Goal: Task Accomplishment & Management: Use online tool/utility

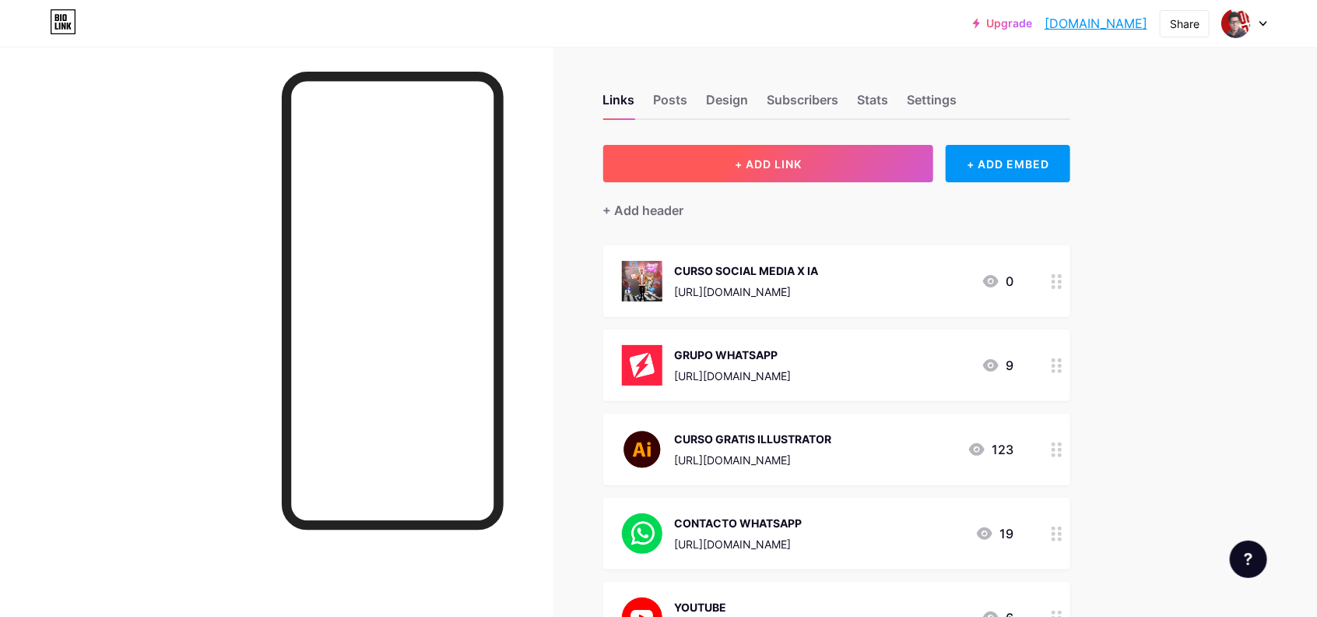
click at [734, 167] on button "+ ADD LINK" at bounding box center [768, 163] width 331 height 37
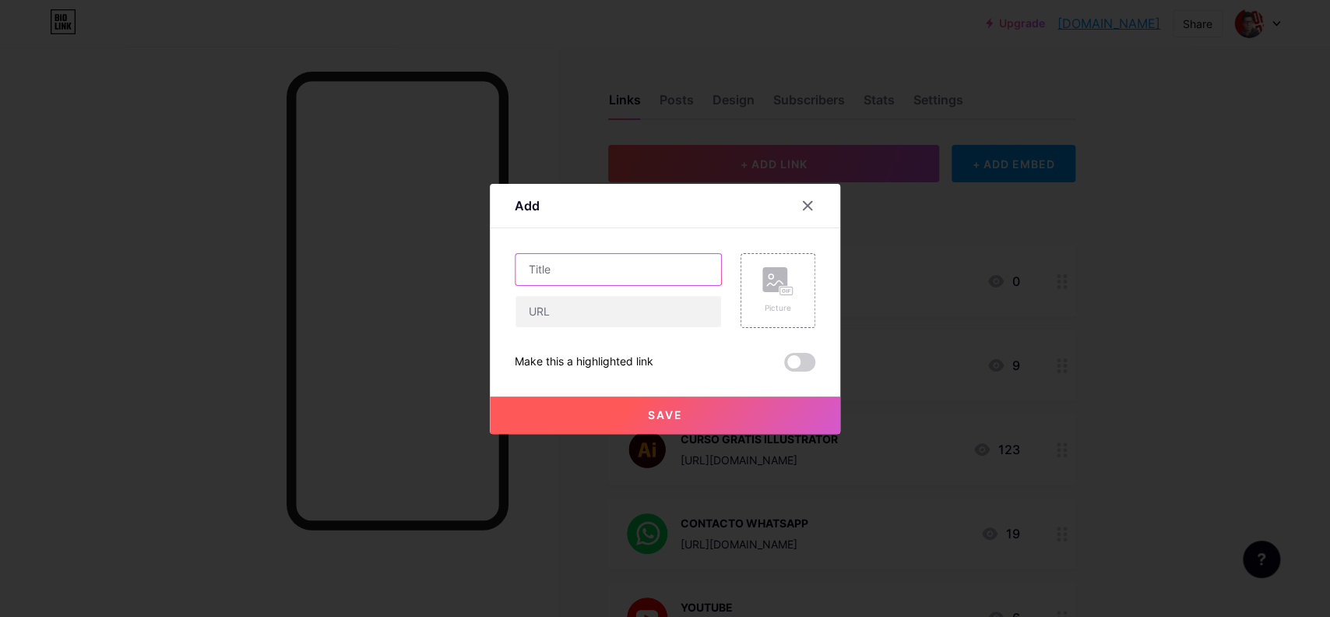
click at [621, 265] on input "text" at bounding box center [618, 269] width 206 height 31
type input "PROMPT RESTAURACION DE FOTO"
click at [551, 318] on input "text" at bounding box center [618, 311] width 206 height 31
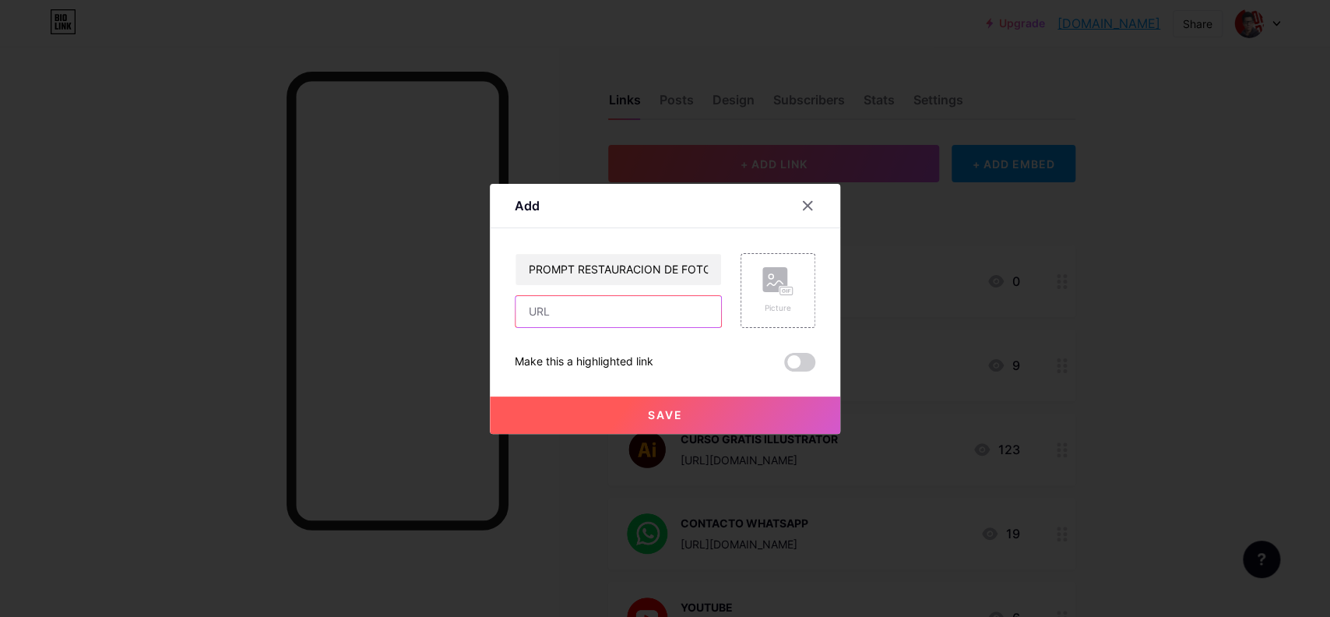
paste input "[URL][DOMAIN_NAME]"
type input "[URL][DOMAIN_NAME]"
click at [660, 417] on span "Save" at bounding box center [665, 414] width 35 height 13
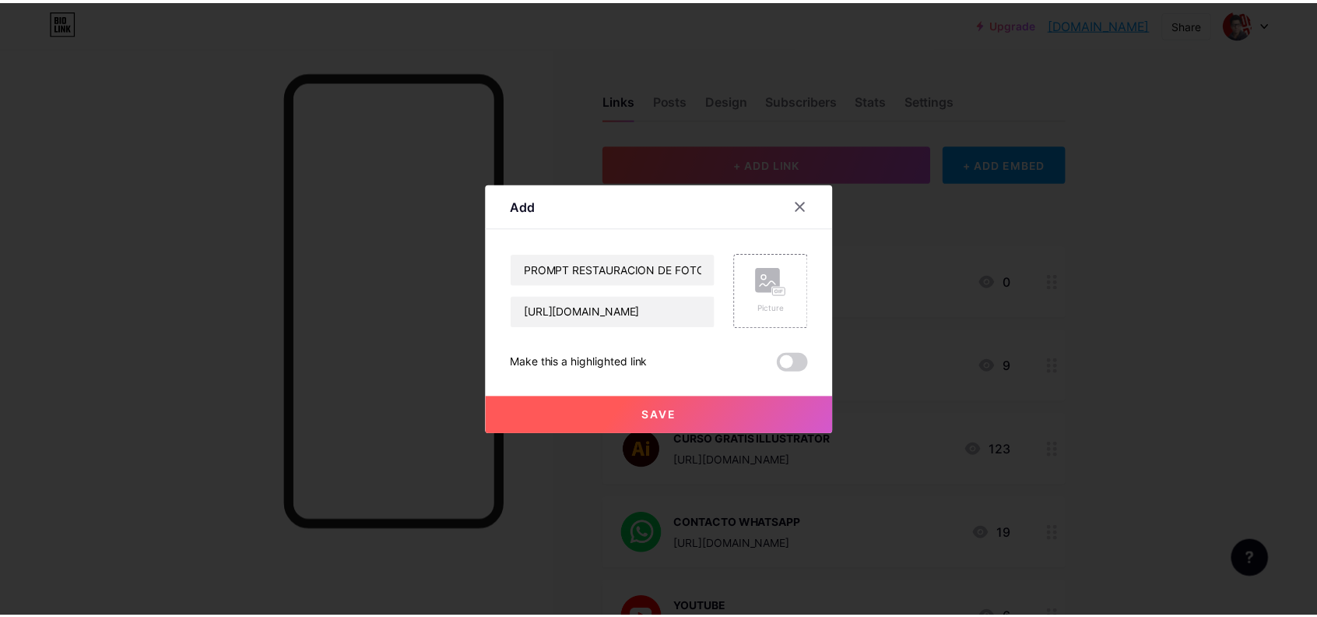
scroll to position [0, 0]
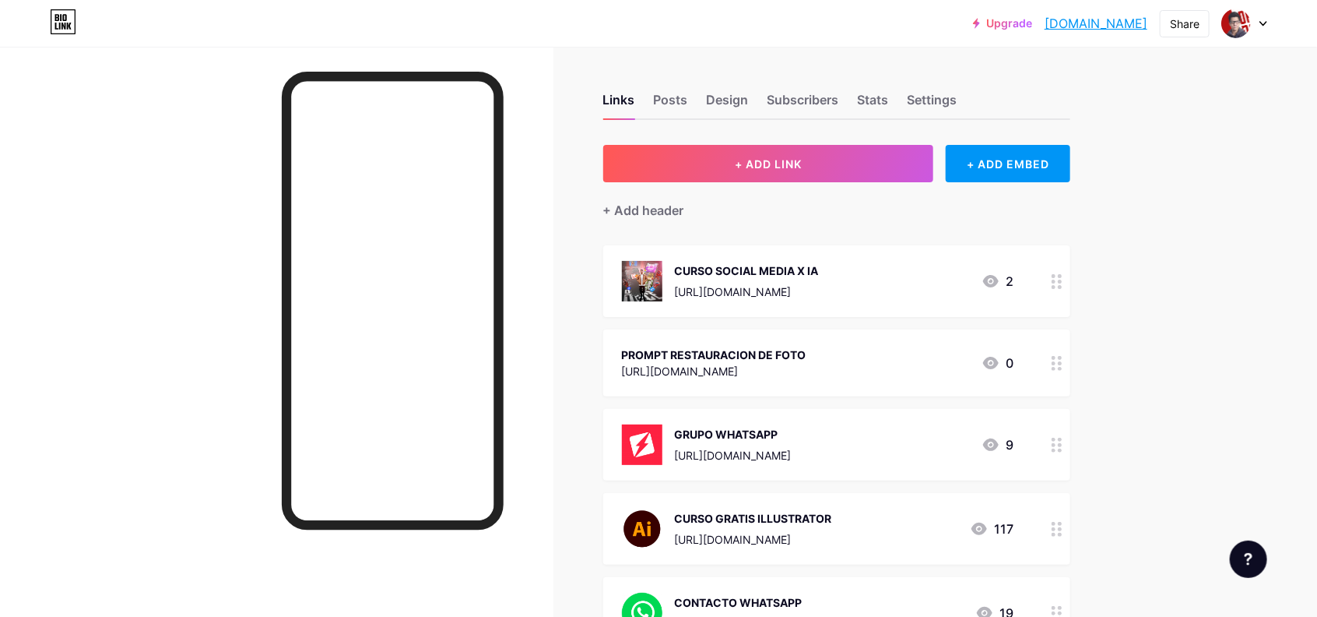
click at [1062, 367] on circle at bounding box center [1060, 369] width 4 height 4
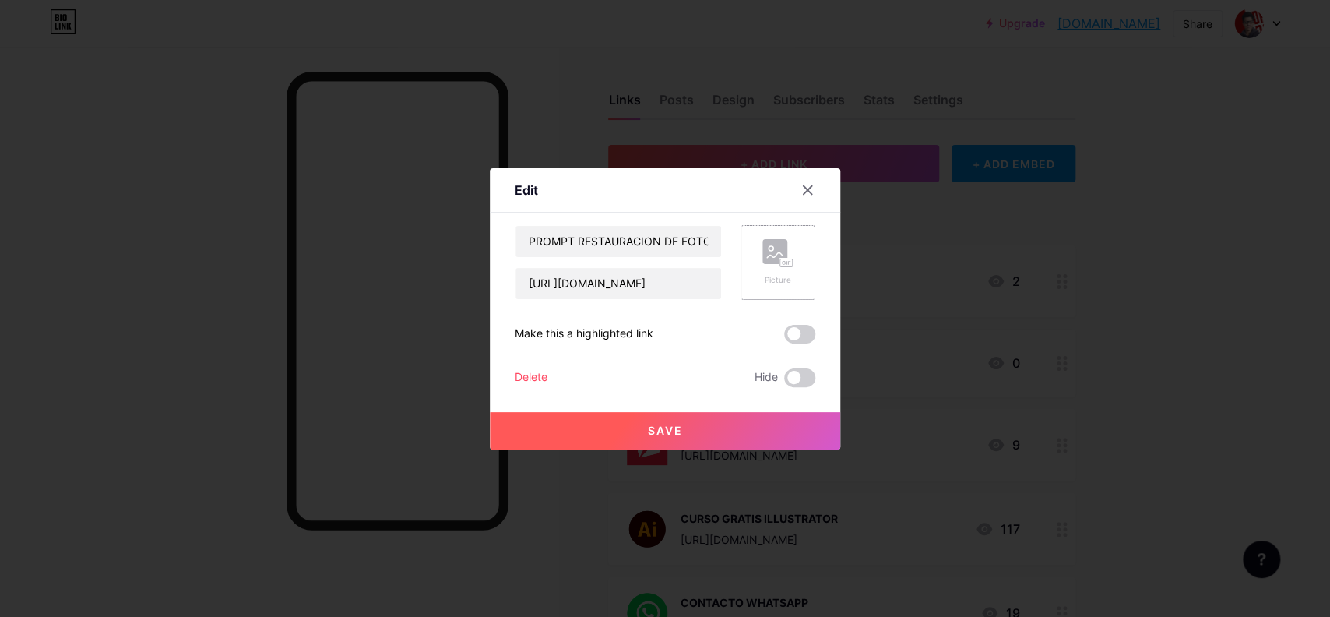
click at [789, 252] on icon at bounding box center [777, 253] width 31 height 29
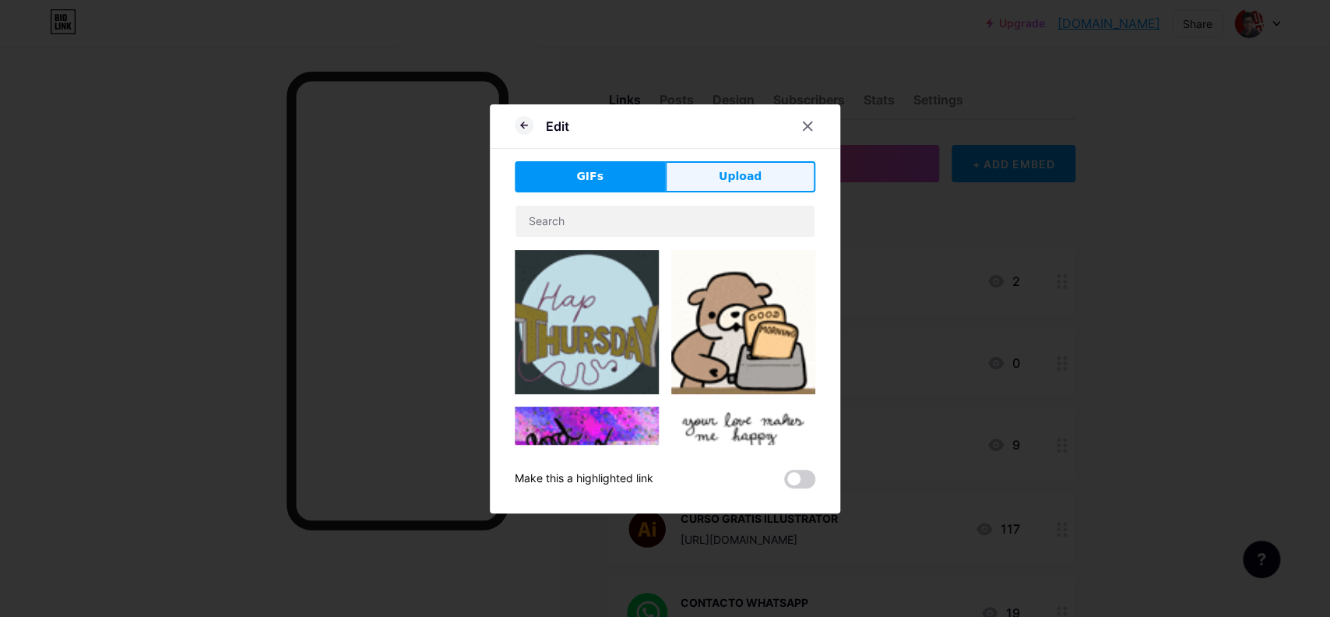
click at [709, 186] on button "Upload" at bounding box center [740, 176] width 150 height 31
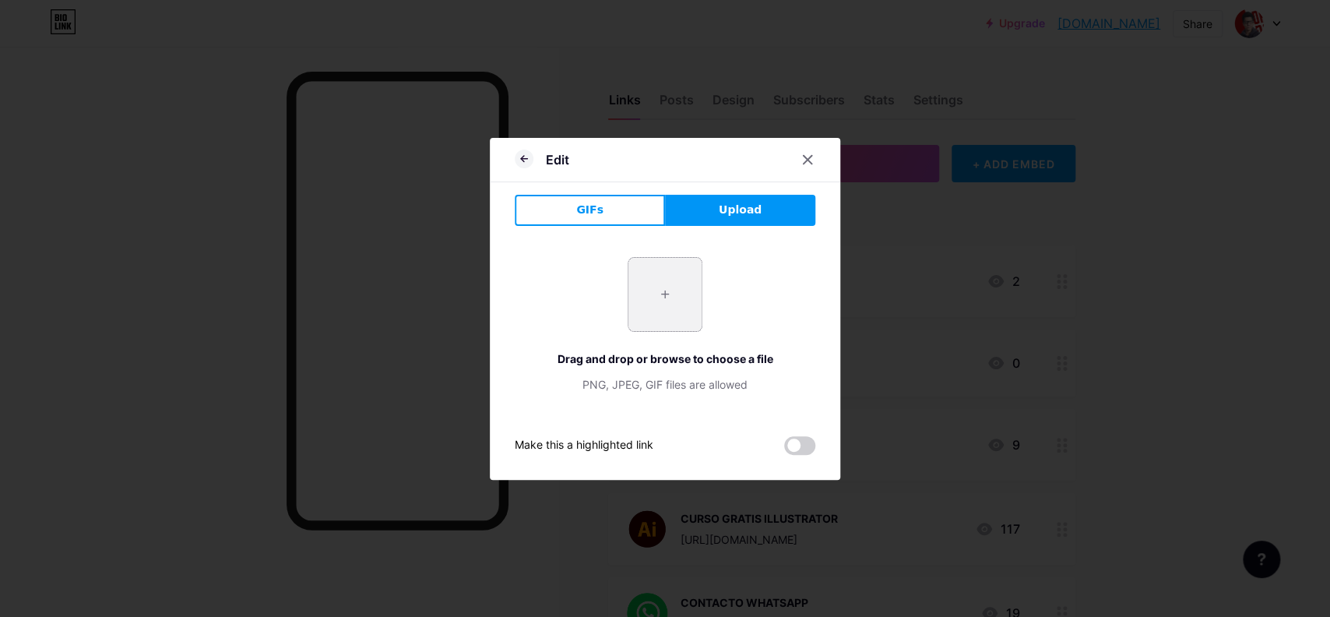
click at [654, 304] on input "file" at bounding box center [664, 294] width 73 height 73
type input "C:\fakepath\unnamed (44).png"
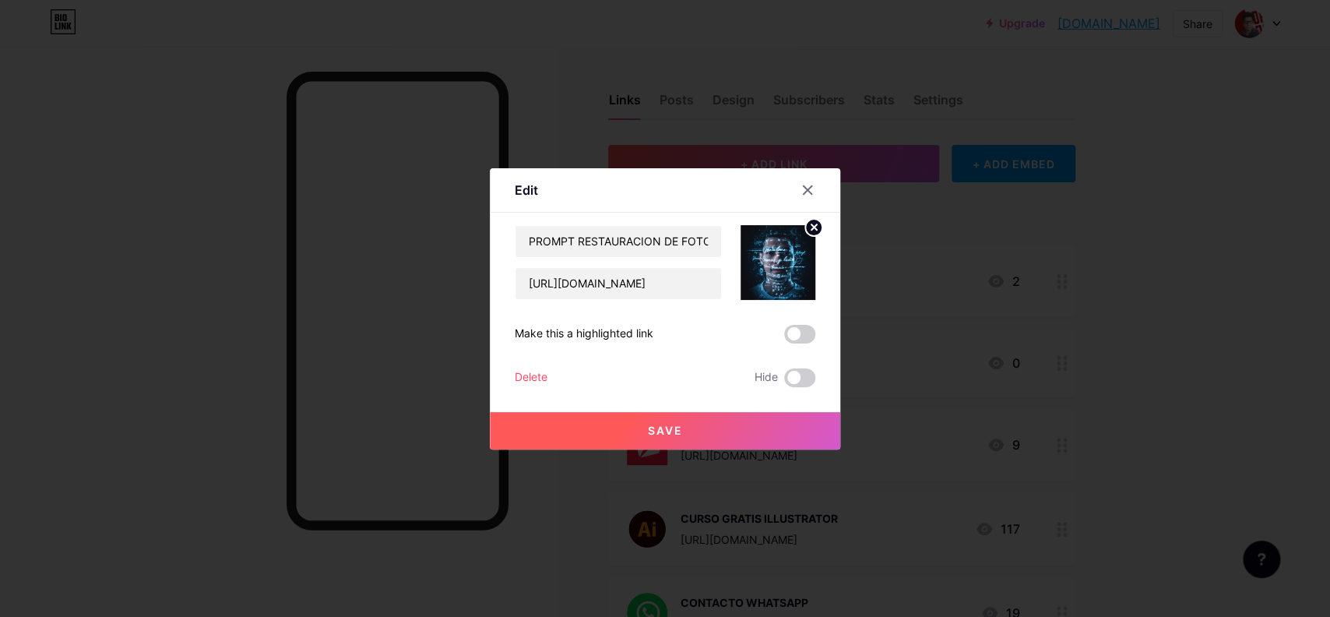
click at [658, 426] on span "Save" at bounding box center [665, 430] width 35 height 13
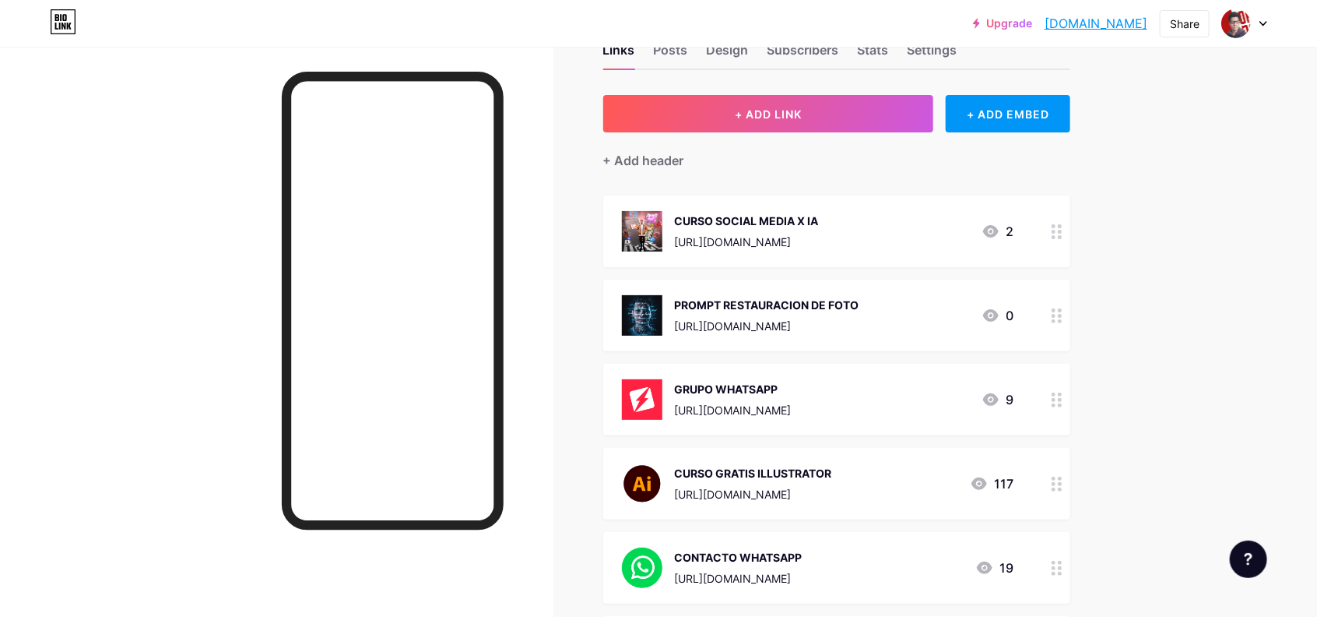
scroll to position [78, 0]
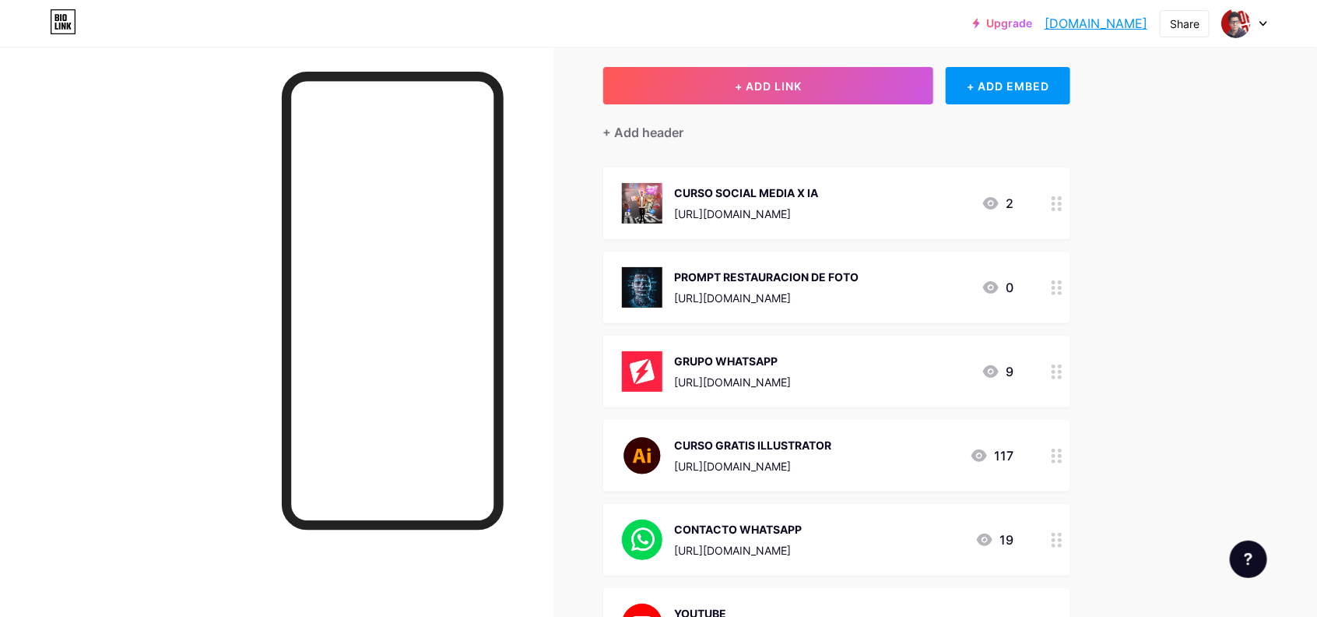
drag, startPoint x: 919, startPoint y: 263, endPoint x: 909, endPoint y: 294, distance: 32.3
click at [909, 294] on div "PROMPT RESTAURACION DE FOTO [URL][DOMAIN_NAME] 0" at bounding box center [836, 287] width 467 height 72
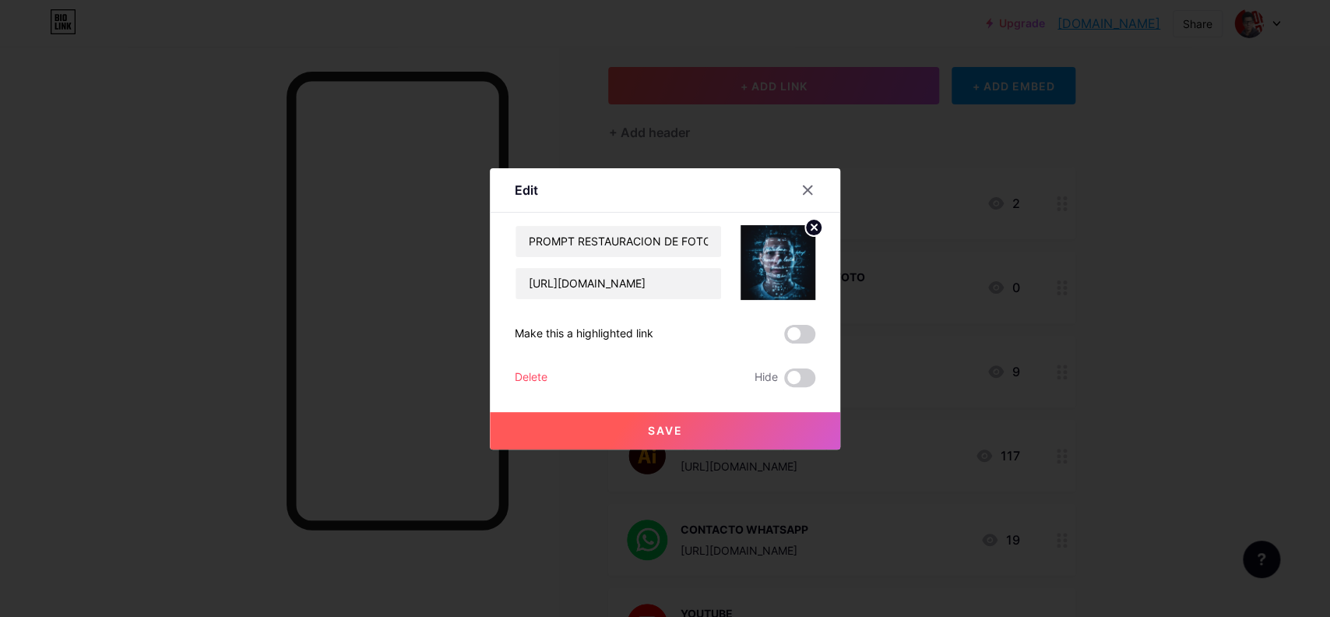
click at [1137, 260] on div at bounding box center [665, 308] width 1330 height 617
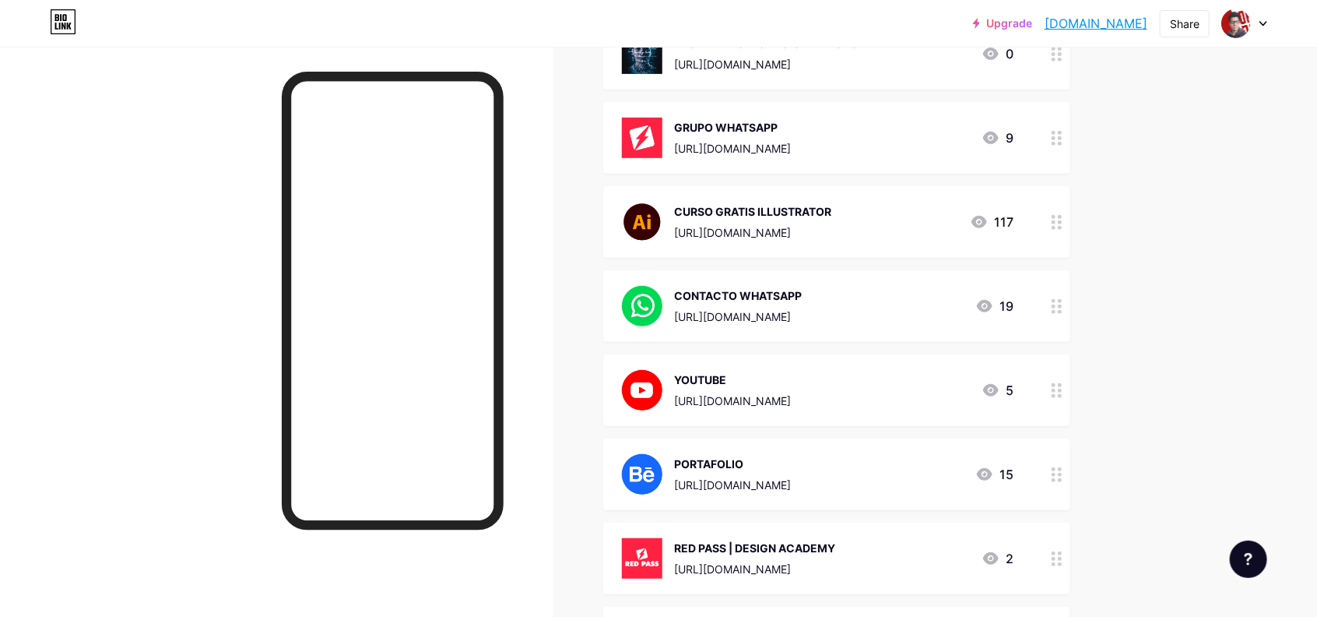
scroll to position [0, 0]
